Goal: Check status: Check status

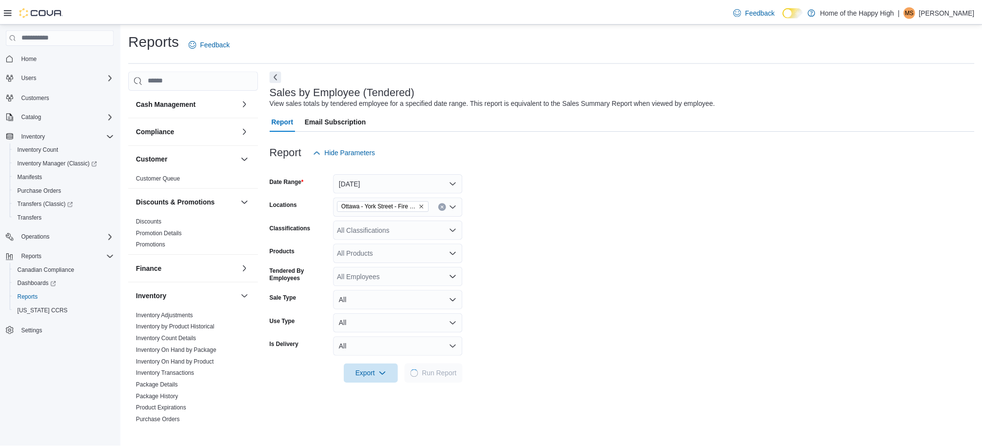
scroll to position [438, 0]
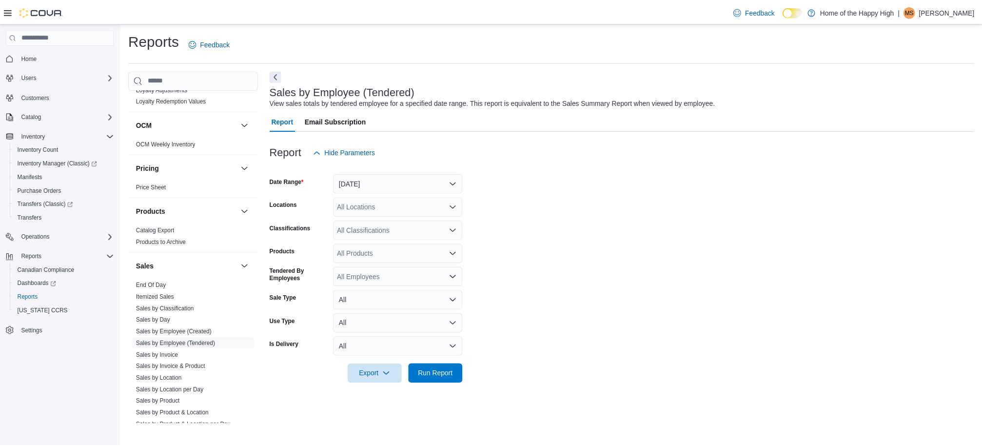
scroll to position [399, 0]
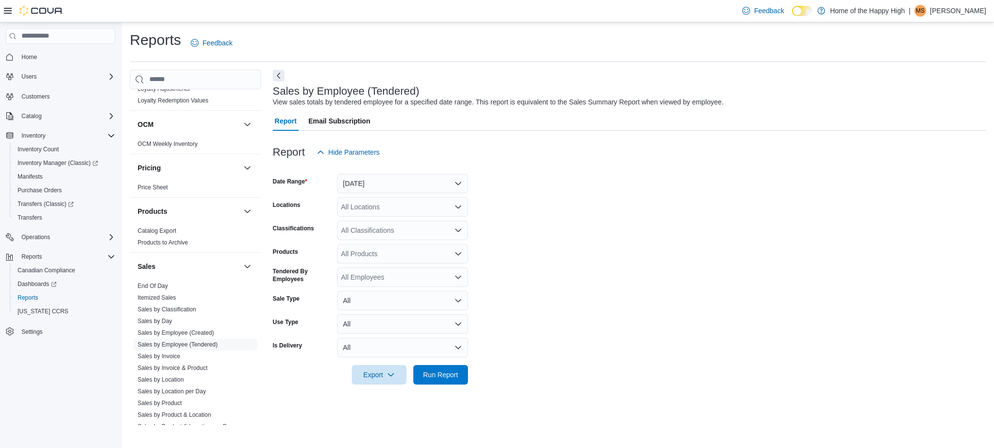
click at [143, 277] on div "Sales" at bounding box center [195, 266] width 131 height 27
click at [151, 289] on link "End Of Day" at bounding box center [153, 285] width 30 height 7
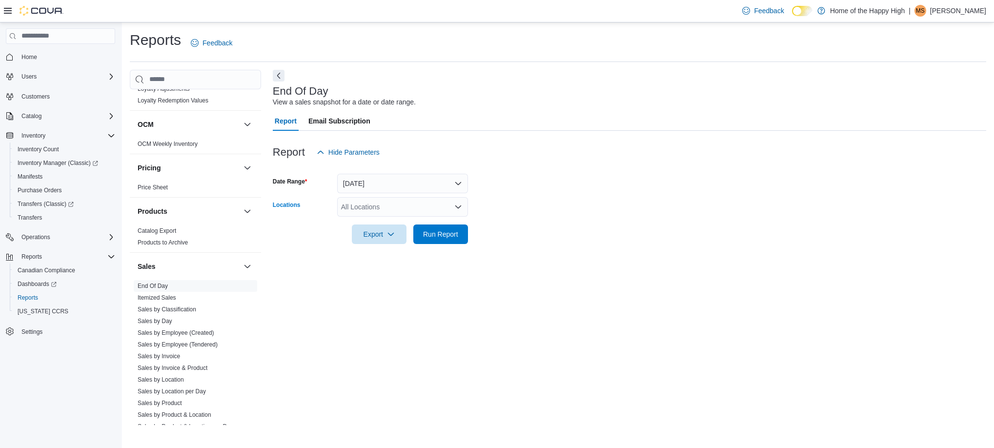
click at [424, 216] on div "All Locations" at bounding box center [402, 207] width 131 height 20
type input "***"
click at [434, 233] on span "Ottawa - York Street - Fire & Flower" at bounding box center [432, 238] width 108 height 10
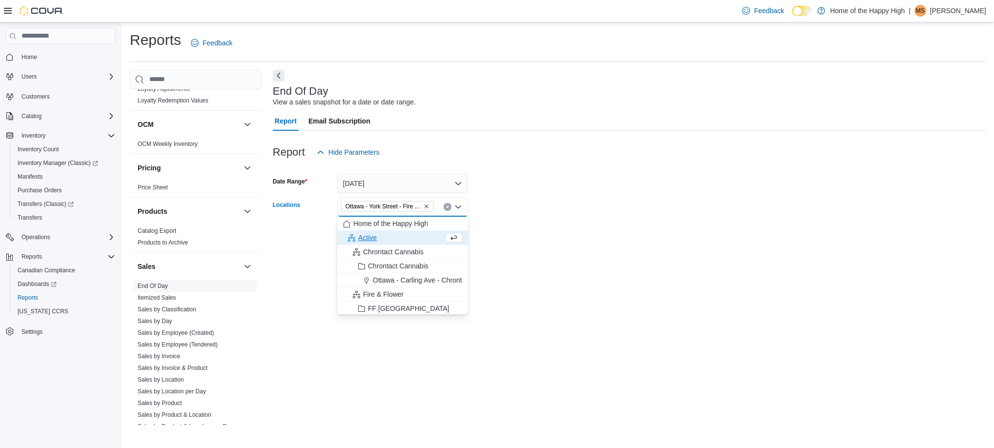
click at [537, 218] on div at bounding box center [629, 221] width 713 height 8
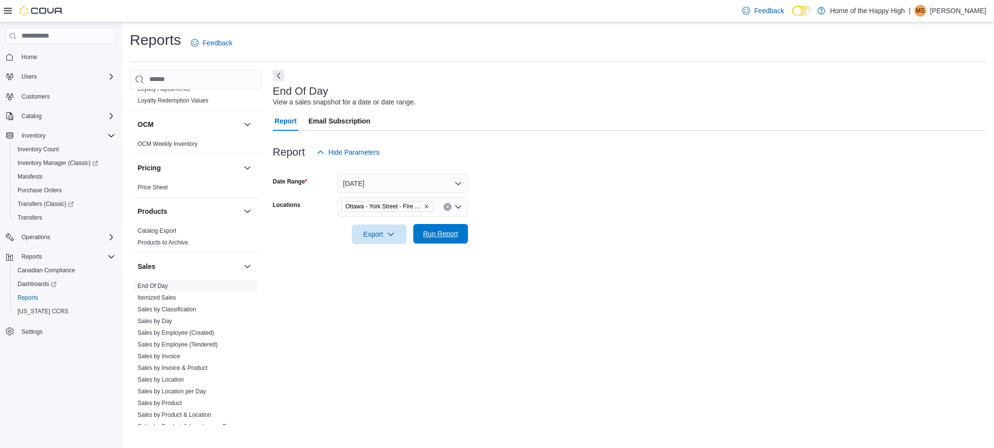
click at [446, 241] on span "Run Report" at bounding box center [440, 234] width 43 height 20
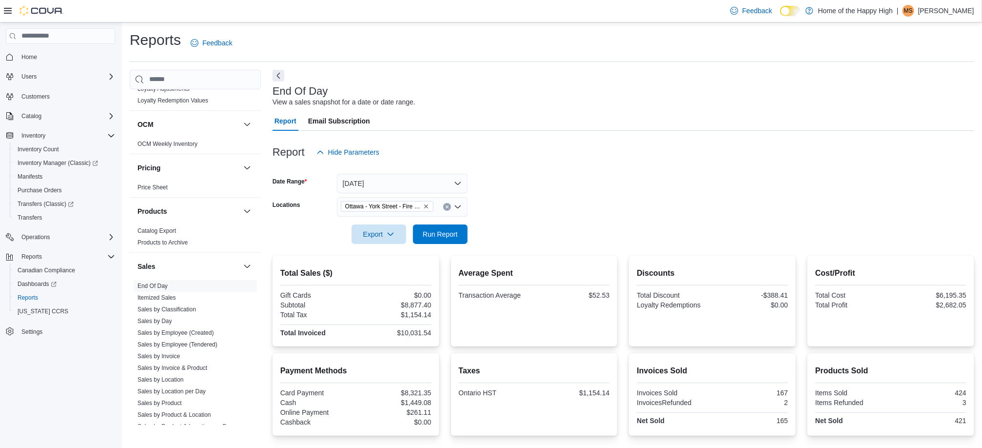
scroll to position [170, 0]
